Goal: Find specific page/section: Find specific page/section

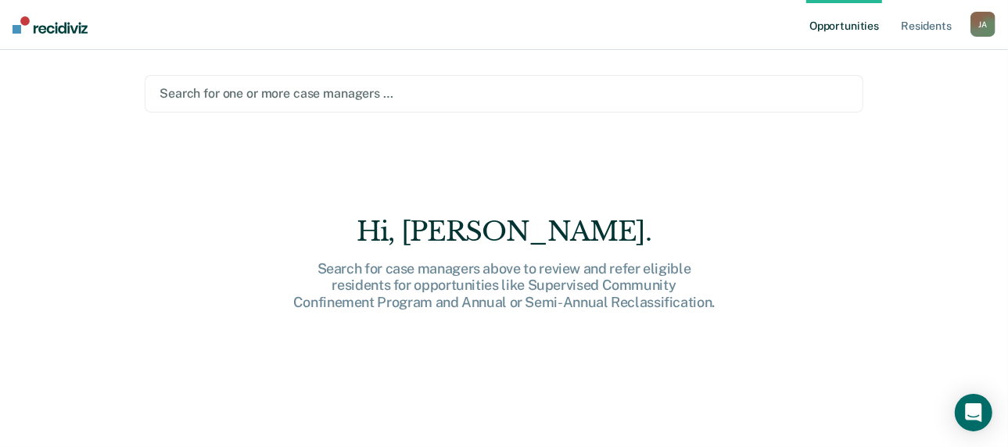
click at [255, 93] on div at bounding box center [504, 93] width 689 height 18
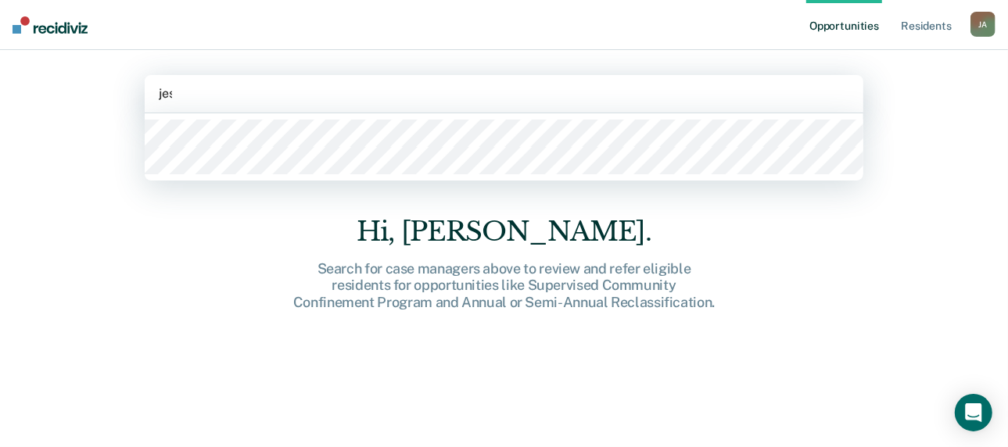
type input "[PERSON_NAME]"
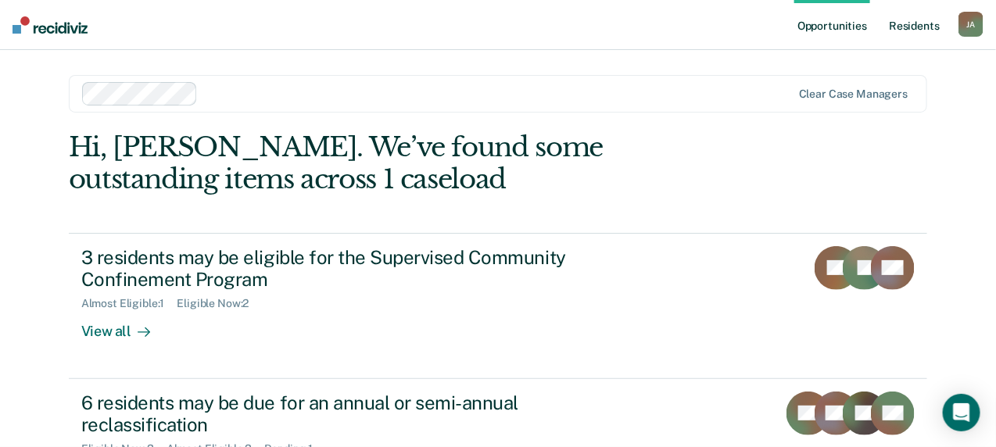
click at [928, 27] on link "Resident s" at bounding box center [914, 25] width 57 height 50
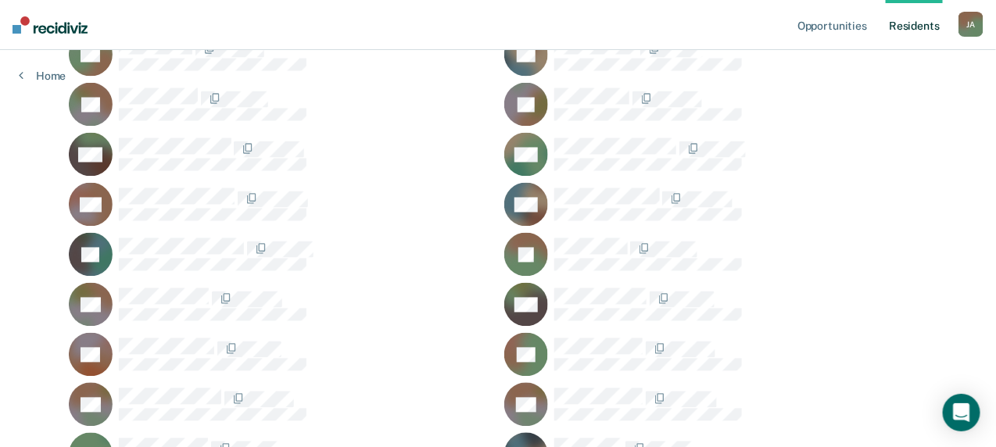
scroll to position [1143, 0]
